Goal: Task Accomplishment & Management: Manage account settings

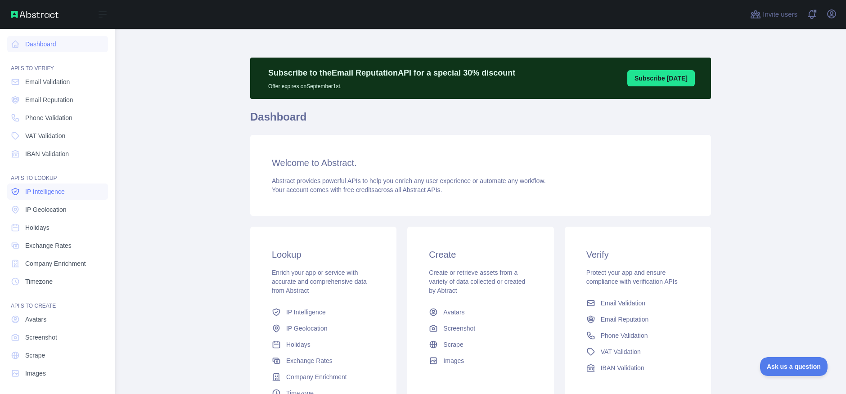
click at [31, 193] on span "IP Intelligence" at bounding box center [45, 191] width 40 height 9
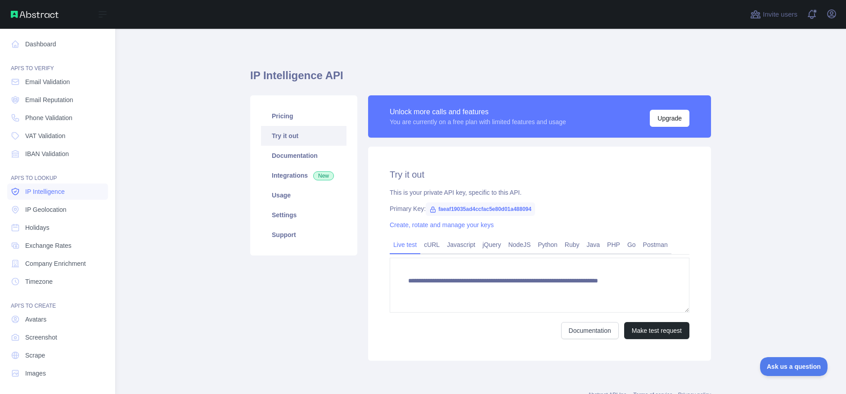
type textarea "**********"
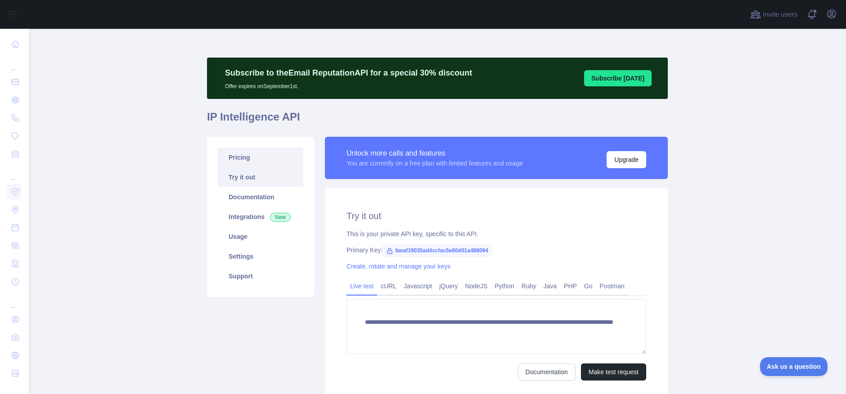
click at [237, 152] on link "Pricing" at bounding box center [260, 158] width 85 height 20
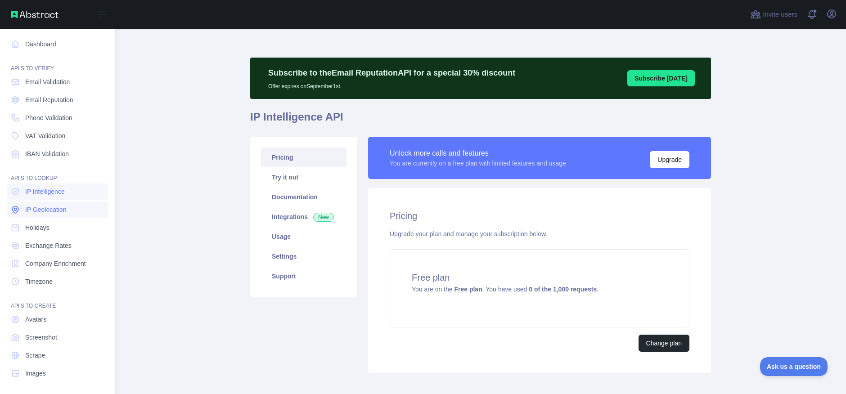
click at [48, 214] on span "IP Geolocation" at bounding box center [45, 209] width 41 height 9
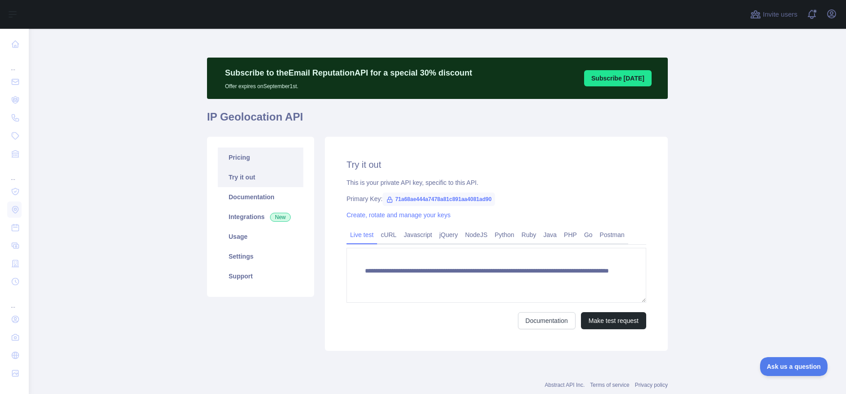
click at [234, 159] on link "Pricing" at bounding box center [260, 158] width 85 height 20
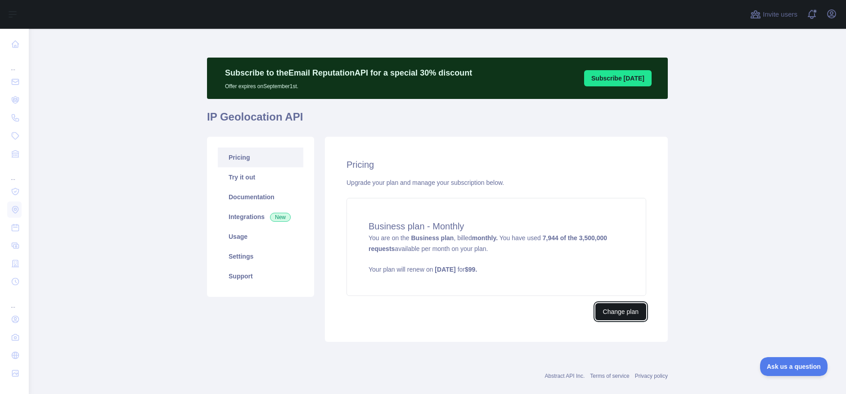
click at [609, 313] on button "Change plan" at bounding box center [620, 311] width 51 height 17
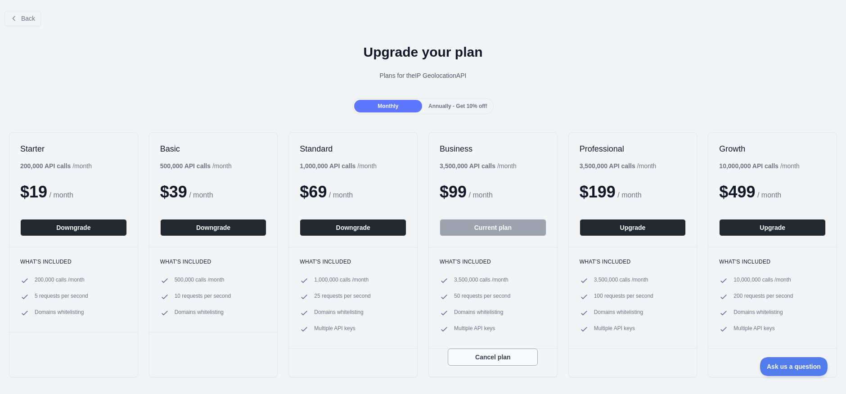
click at [500, 358] on button "Cancel plan" at bounding box center [493, 357] width 90 height 17
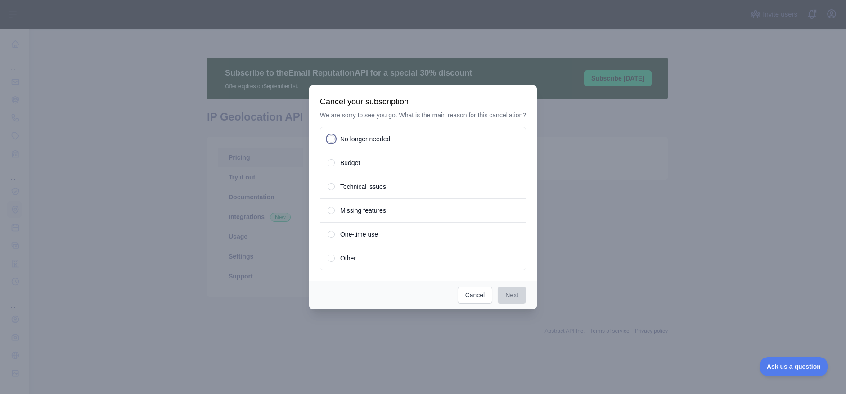
click at [376, 143] on span "No longer needed" at bounding box center [365, 138] width 50 height 9
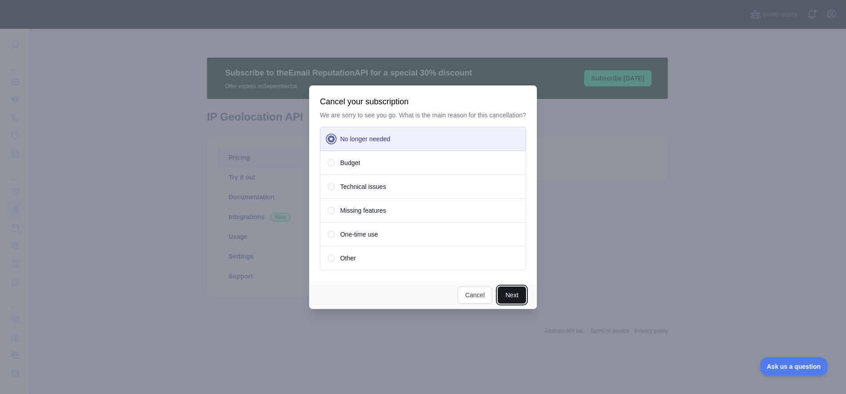
click at [514, 301] on button "Next" at bounding box center [511, 295] width 28 height 17
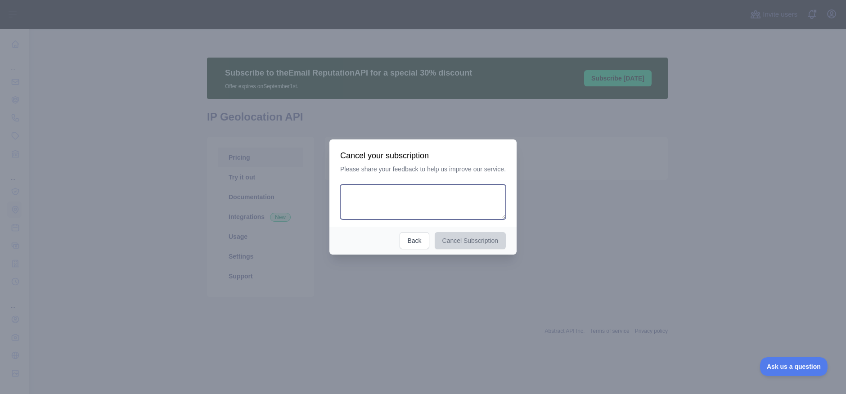
click at [399, 198] on textarea at bounding box center [423, 201] width 166 height 35
type textarea "*"
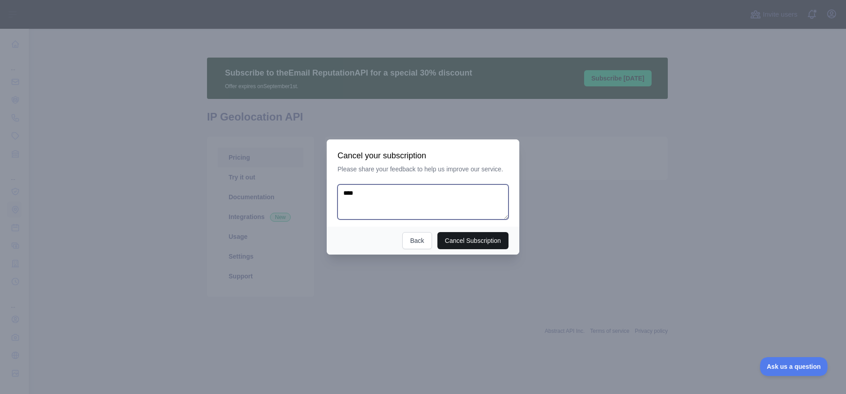
type textarea "****"
click at [442, 236] on button "Cancel Subscription" at bounding box center [473, 240] width 72 height 17
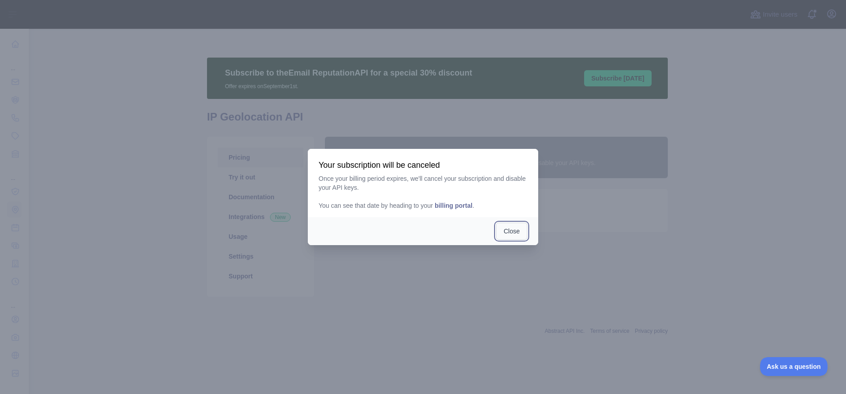
click at [518, 231] on button "Close" at bounding box center [511, 231] width 31 height 17
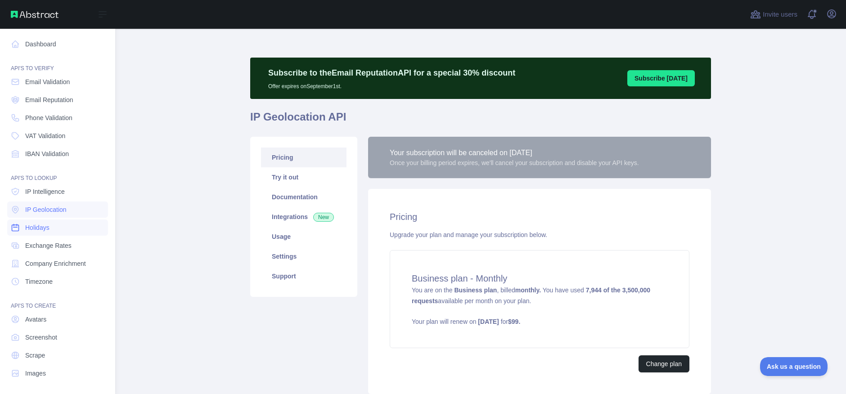
click at [53, 226] on link "Holidays" at bounding box center [57, 227] width 101 height 16
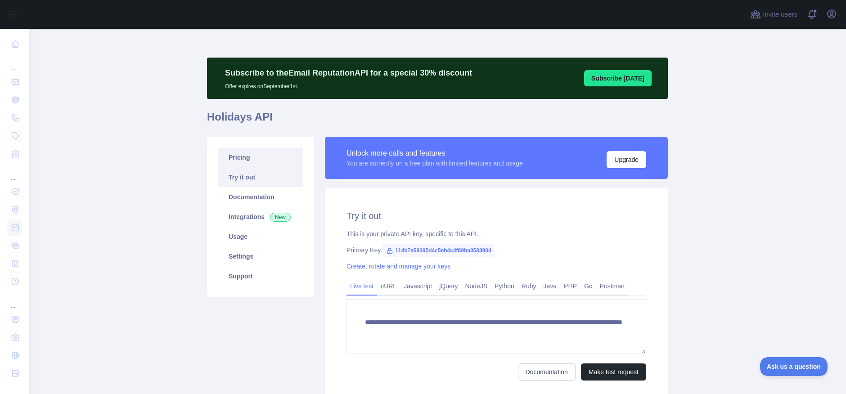
click at [264, 158] on link "Pricing" at bounding box center [260, 158] width 85 height 20
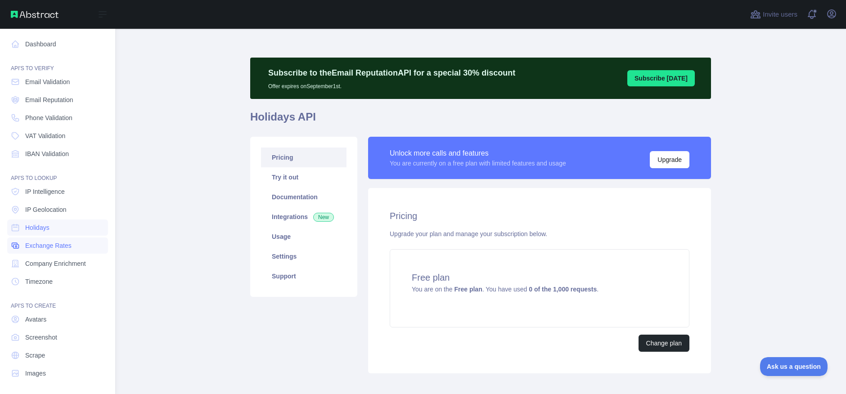
click at [50, 247] on span "Exchange Rates" at bounding box center [48, 245] width 46 height 9
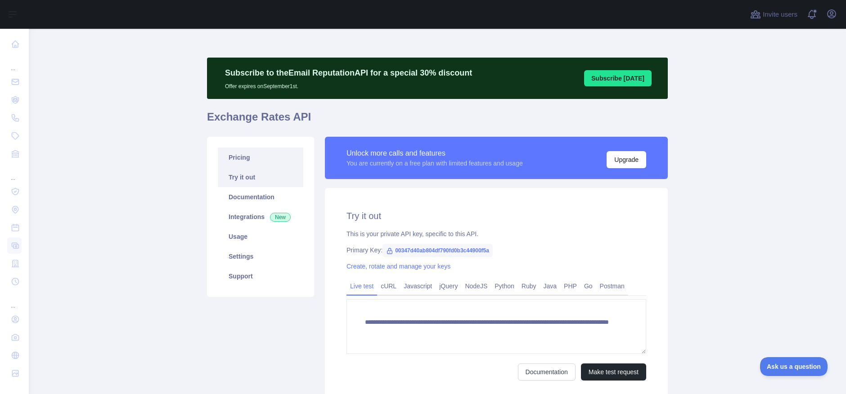
click at [261, 155] on link "Pricing" at bounding box center [260, 158] width 85 height 20
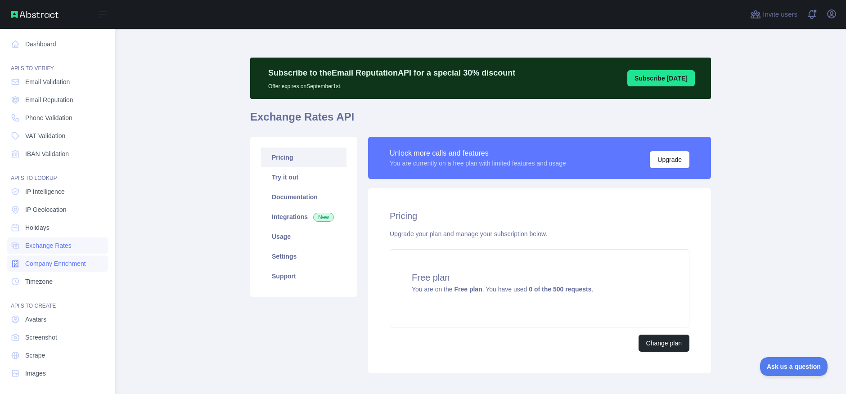
click at [67, 261] on span "Company Enrichment" at bounding box center [55, 263] width 61 height 9
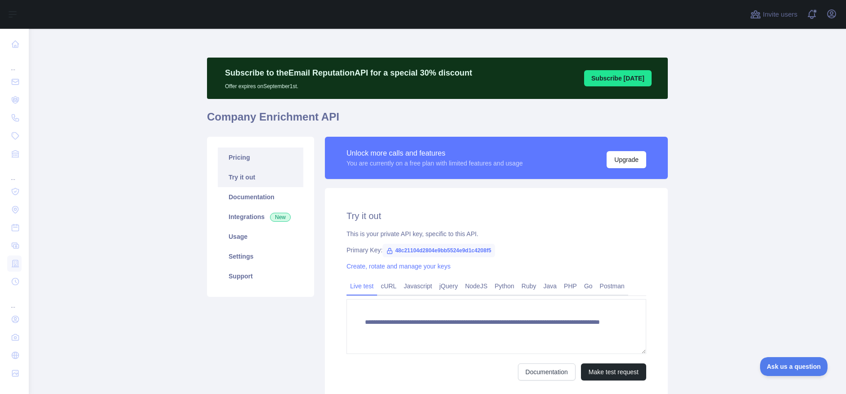
click at [258, 155] on link "Pricing" at bounding box center [260, 158] width 85 height 20
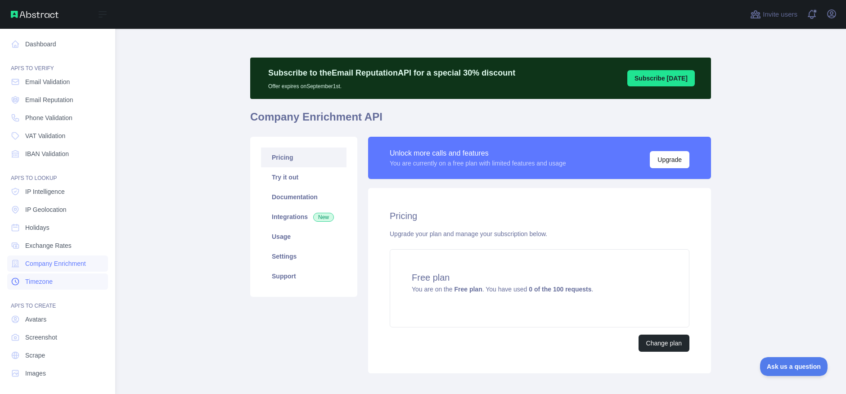
click at [43, 283] on span "Timezone" at bounding box center [38, 281] width 27 height 9
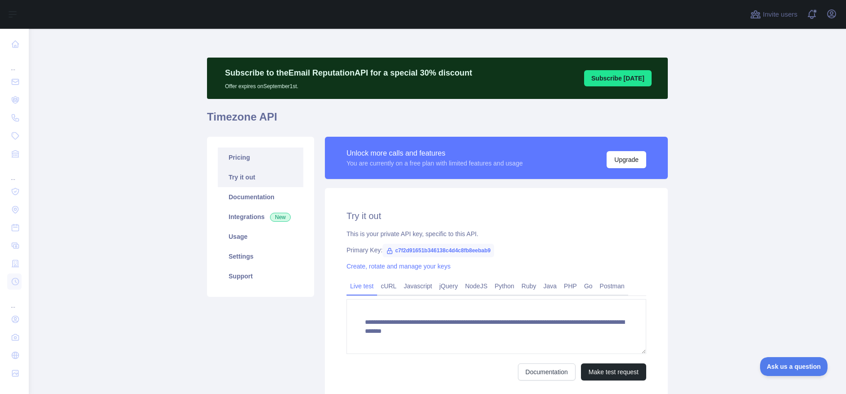
click at [240, 164] on link "Pricing" at bounding box center [260, 158] width 85 height 20
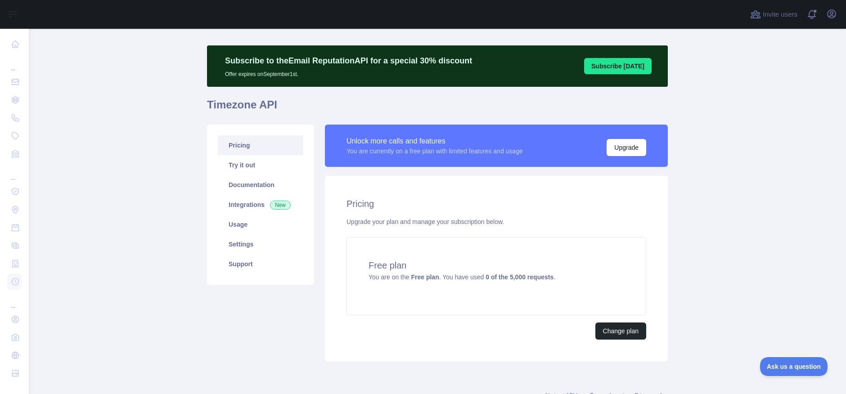
scroll to position [16, 0]
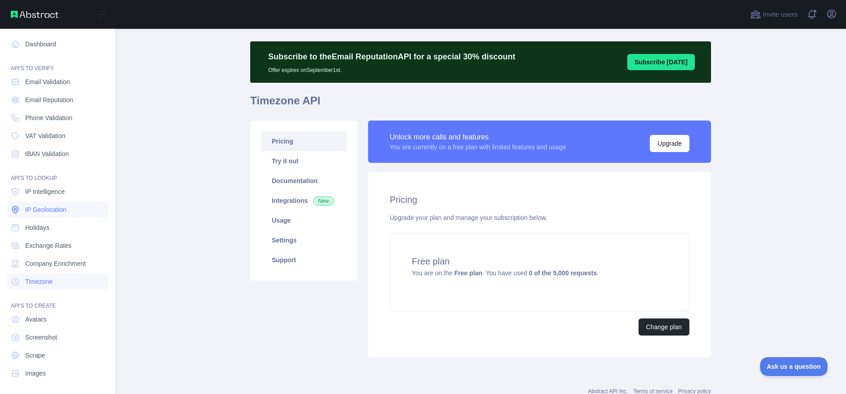
click at [41, 209] on span "IP Geolocation" at bounding box center [45, 209] width 41 height 9
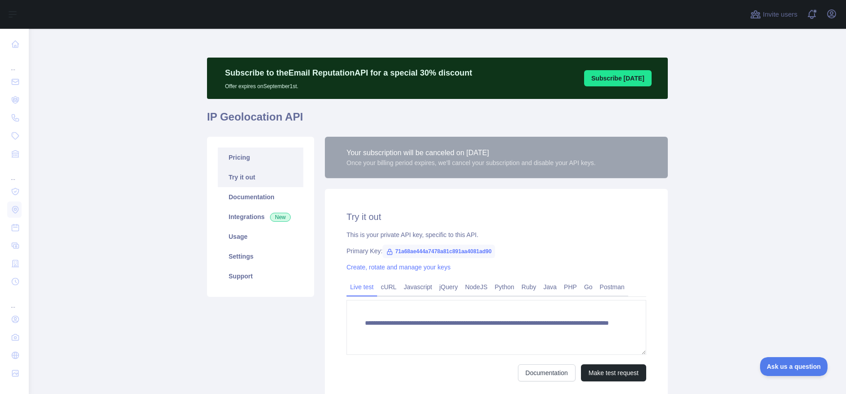
click at [249, 162] on link "Pricing" at bounding box center [260, 158] width 85 height 20
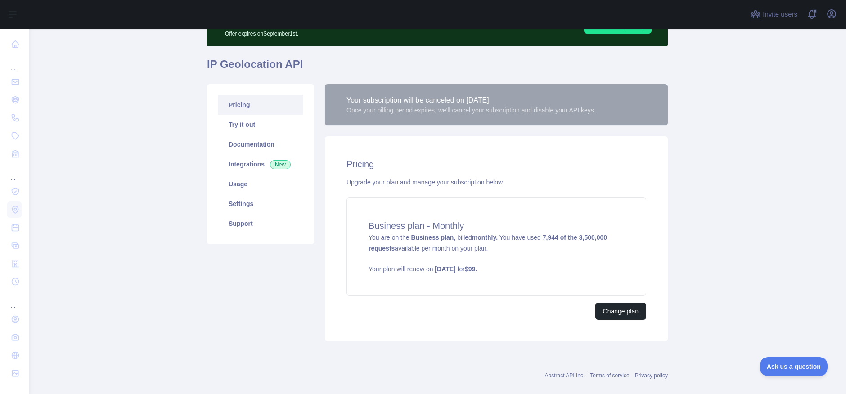
scroll to position [67, 0]
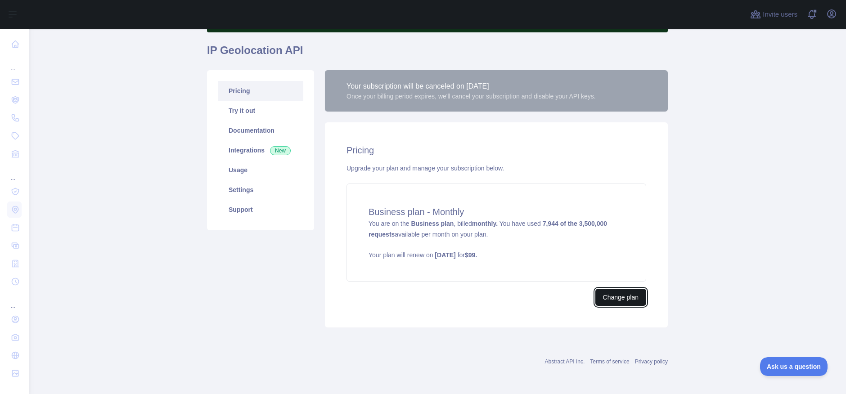
click at [618, 299] on button "Change plan" at bounding box center [620, 297] width 51 height 17
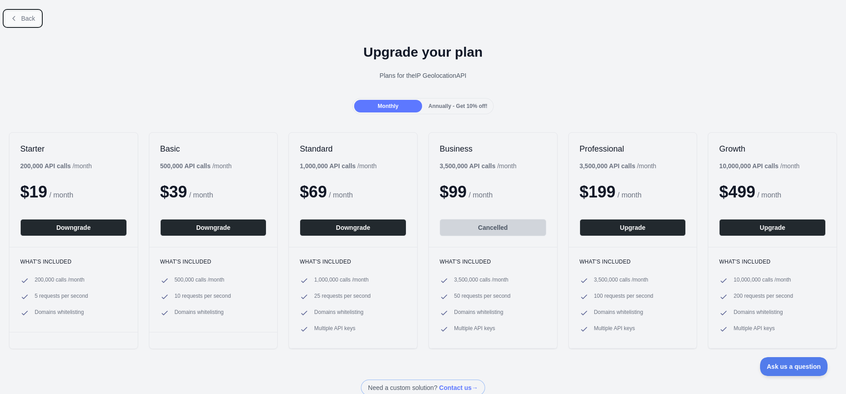
click at [16, 18] on icon at bounding box center [13, 18] width 7 height 7
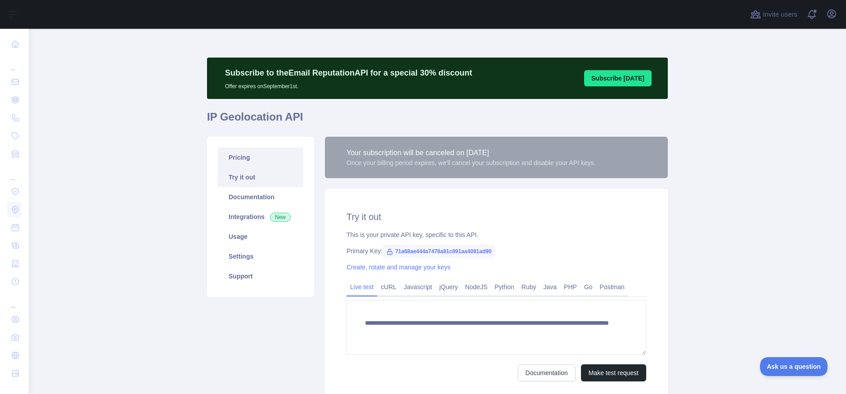
click at [244, 156] on link "Pricing" at bounding box center [260, 158] width 85 height 20
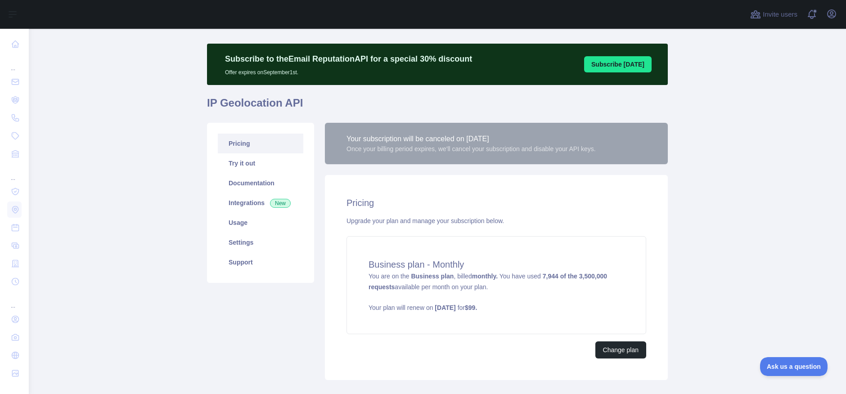
scroll to position [15, 0]
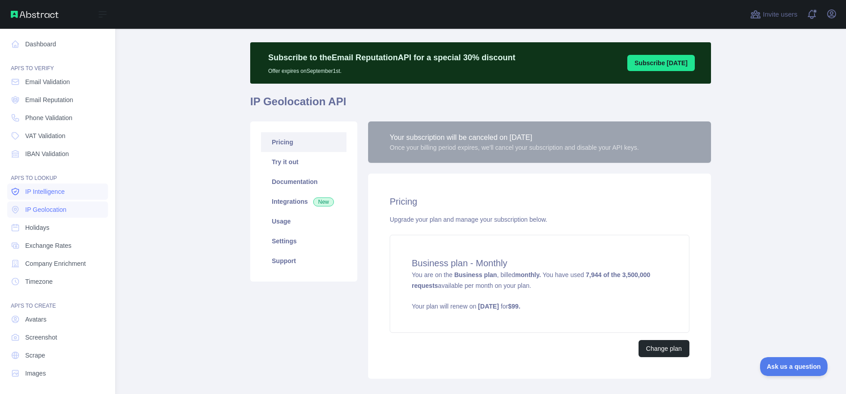
click at [60, 188] on span "IP Intelligence" at bounding box center [45, 191] width 40 height 9
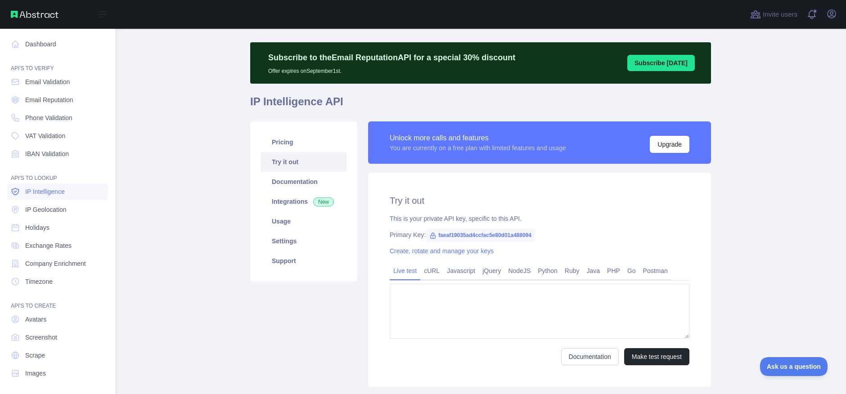
type textarea "**********"
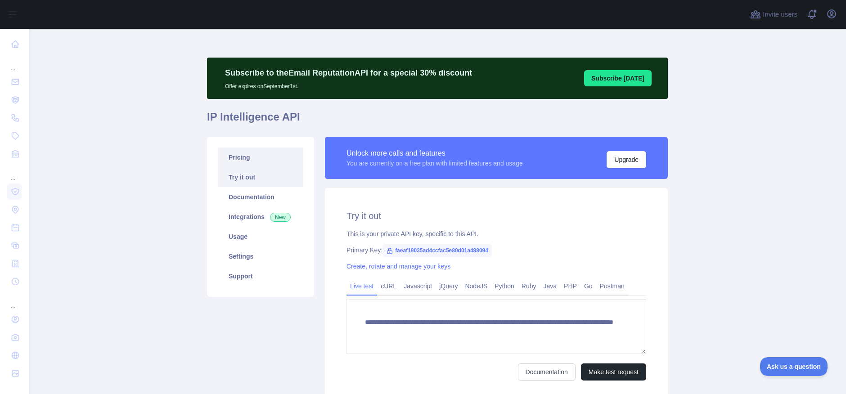
click at [256, 163] on link "Pricing" at bounding box center [260, 158] width 85 height 20
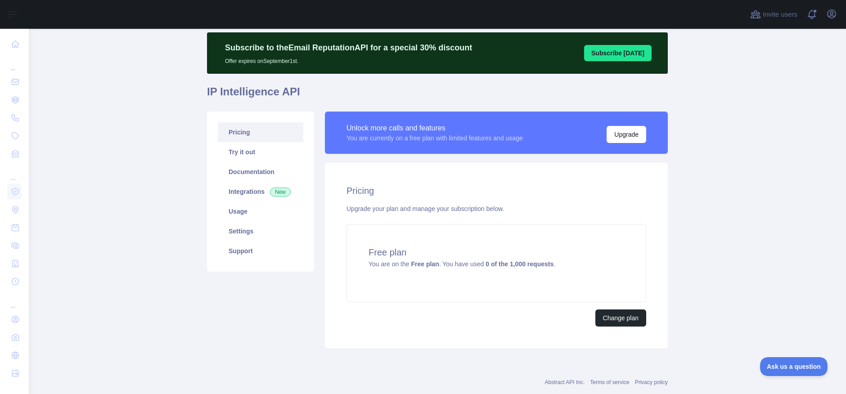
scroll to position [40, 0]
